Goal: Task Accomplishment & Management: Manage account settings

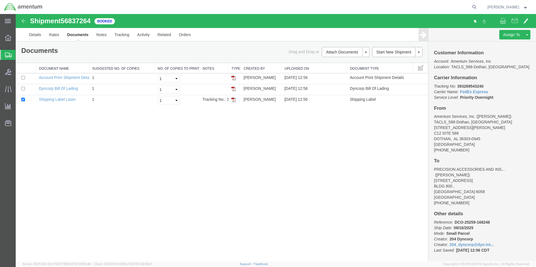
click at [0, 0] on span "Shipment Manager" at bounding box center [0, 0] width 0 height 0
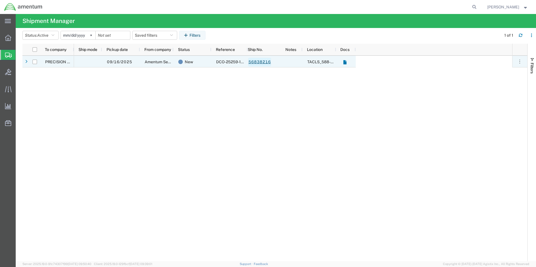
click at [256, 62] on link "56838216" at bounding box center [259, 62] width 23 height 9
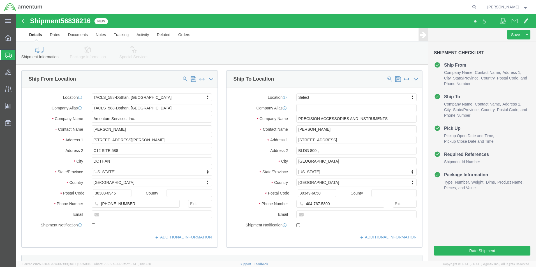
select select "42706"
select select
click input "404.767.5800"
type input "[PHONE_NUMBER]"
click button "Rate Shipment"
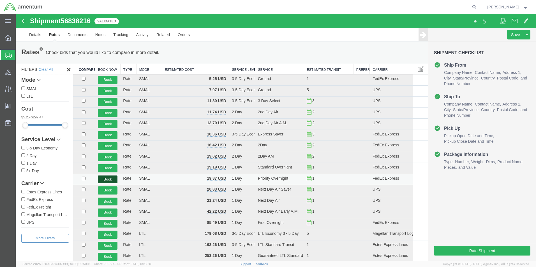
click at [104, 179] on button "Book" at bounding box center [108, 180] width 20 height 8
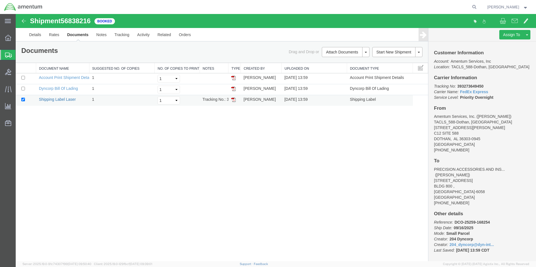
click at [62, 99] on link "Shipping Label Laser" at bounding box center [57, 99] width 37 height 4
click at [32, 32] on link "Details" at bounding box center [35, 34] width 20 height 13
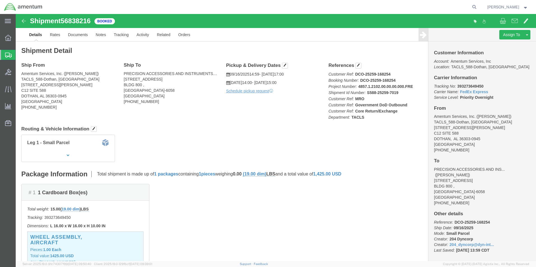
click at [0, 0] on span "Shipment Manager" at bounding box center [0, 0] width 0 height 0
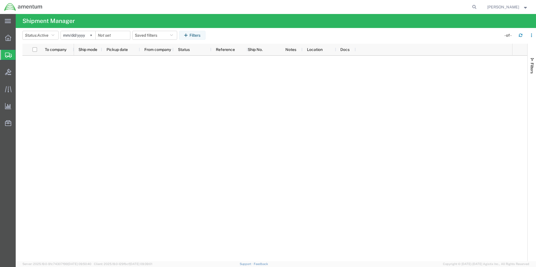
click at [0, 0] on span "Create Shipment" at bounding box center [0, 0] width 0 height 0
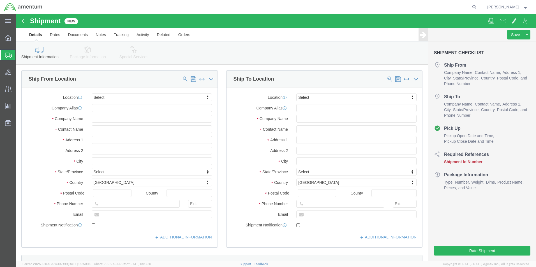
select select
click at [0, 0] on span "Shipment Manager" at bounding box center [0, 0] width 0 height 0
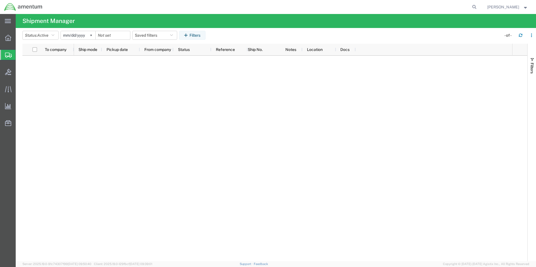
click at [0, 0] on span "Shipment Manager" at bounding box center [0, 0] width 0 height 0
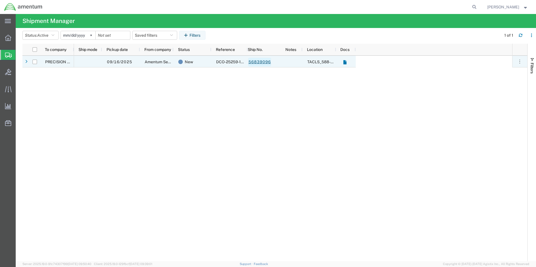
click at [260, 63] on link "56839096" at bounding box center [259, 62] width 23 height 9
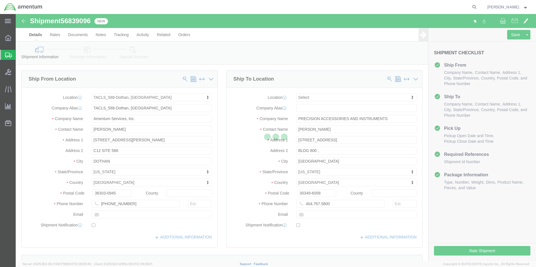
select select "42706"
select select
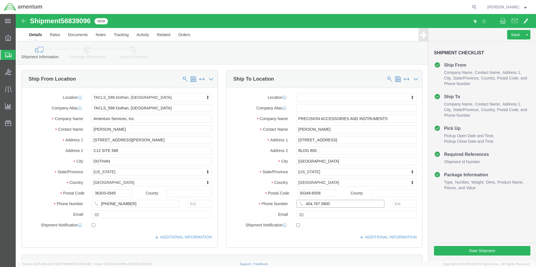
click input "404.767.5800"
type input "[PHONE_NUMBER]"
click button "Rate Shipment"
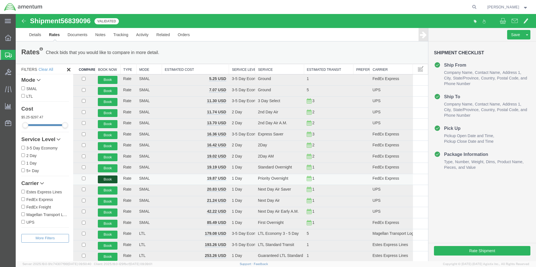
click at [108, 179] on button "Book" at bounding box center [108, 180] width 20 height 8
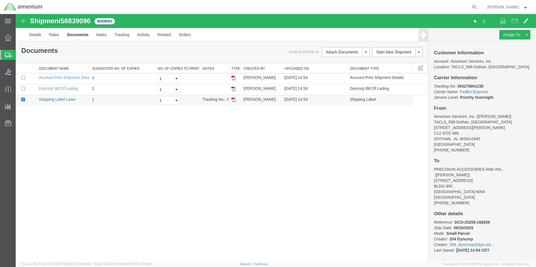
click at [54, 99] on link "Shipping Label Laser" at bounding box center [57, 99] width 37 height 4
click at [498, 6] on span "[PERSON_NAME]" at bounding box center [503, 7] width 32 height 6
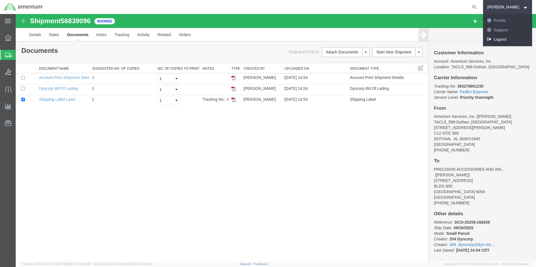
click at [503, 39] on link "Logout" at bounding box center [507, 40] width 49 height 10
